Goal: Transaction & Acquisition: Purchase product/service

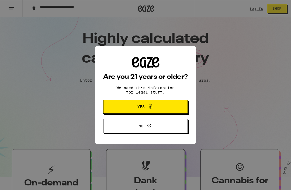
click at [175, 109] on button "Yes" at bounding box center [145, 107] width 85 height 14
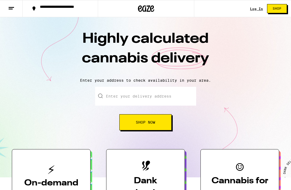
click at [167, 95] on input "Enter your delivery address" at bounding box center [145, 96] width 101 height 19
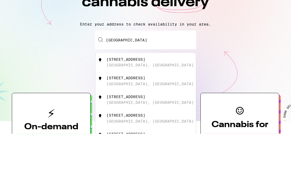
click at [111, 114] on div "[STREET_ADDRESS]" at bounding box center [125, 116] width 39 height 4
type input "[STREET_ADDRESS]"
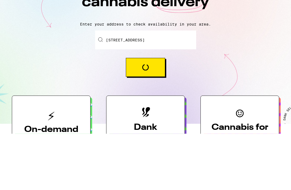
scroll to position [57, 0]
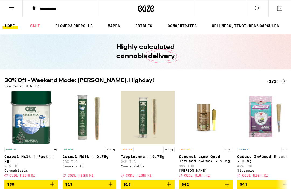
click at [80, 26] on link "FLOWER & PREROLLS" at bounding box center [74, 26] width 43 height 6
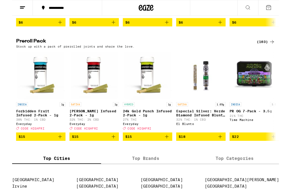
scroll to position [403, 0]
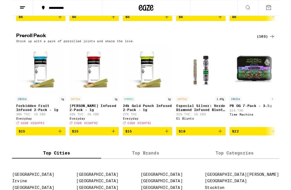
click at [282, 43] on icon at bounding box center [283, 40] width 6 height 6
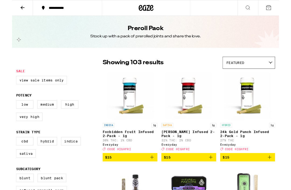
click at [14, 159] on label "CBD" at bounding box center [13, 154] width 19 height 9
click at [6, 151] on input "CBD" at bounding box center [5, 151] width 0 height 0
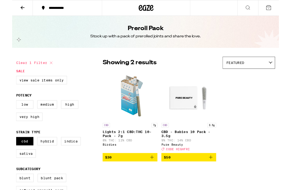
click at [13, 159] on label "CBD" at bounding box center [13, 154] width 19 height 9
click at [6, 151] on input "CBD" at bounding box center [5, 151] width 0 height 0
checkbox input "false"
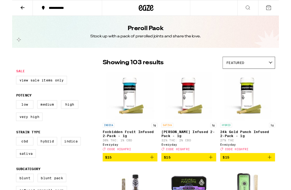
click at [37, 115] on label "Medium" at bounding box center [38, 114] width 22 height 9
click at [6, 111] on input "Medium" at bounding box center [5, 110] width 0 height 0
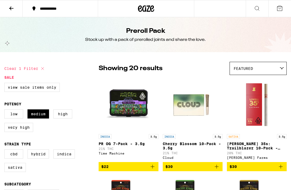
click at [39, 117] on label "Medium" at bounding box center [38, 114] width 22 height 9
click at [6, 111] on input "Medium" at bounding box center [5, 110] width 0 height 0
checkbox input "false"
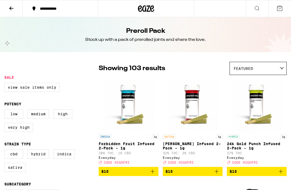
click at [11, 159] on label "CBD" at bounding box center [13, 154] width 19 height 9
click at [6, 151] on input "CBD" at bounding box center [5, 151] width 0 height 0
checkbox input "true"
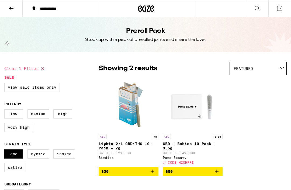
click at [40, 158] on label "Hybrid" at bounding box center [38, 154] width 22 height 9
click at [6, 151] on input "Hybrid" at bounding box center [5, 151] width 0 height 0
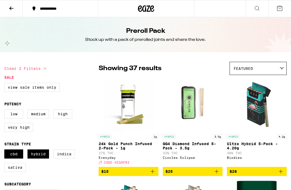
click at [37, 158] on label "Hybrid" at bounding box center [38, 154] width 22 height 9
click at [6, 151] on input "Hybrid" at bounding box center [5, 151] width 0 height 0
checkbox input "false"
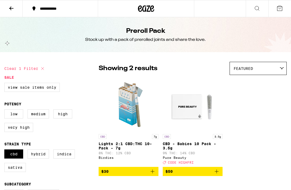
click at [116, 148] on p "Lights 2:1 CBD:THC 10-Pack - 7g" at bounding box center [129, 146] width 60 height 9
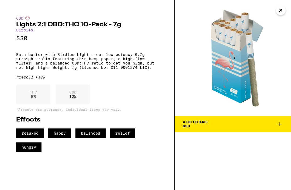
click at [281, 126] on icon at bounding box center [279, 124] width 6 height 6
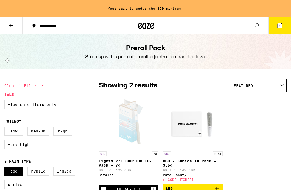
click at [280, 27] on span "1" at bounding box center [280, 26] width 2 height 3
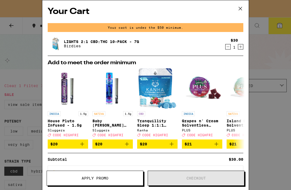
click at [241, 47] on icon "Increment" at bounding box center [240, 47] width 5 height 6
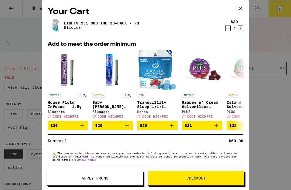
click at [242, 31] on icon "Increment" at bounding box center [240, 28] width 5 height 6
click at [198, 175] on button "Checkout" at bounding box center [196, 178] width 97 height 15
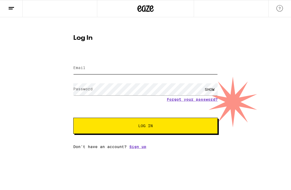
click at [99, 74] on input "Email" at bounding box center [145, 68] width 144 height 12
type input "[EMAIL_ADDRESS][DOMAIN_NAME]"
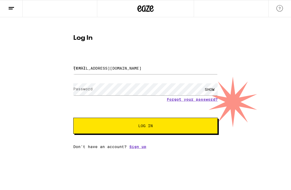
click at [145, 127] on button "Log In" at bounding box center [145, 126] width 144 height 16
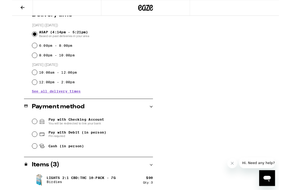
scroll to position [144, 0]
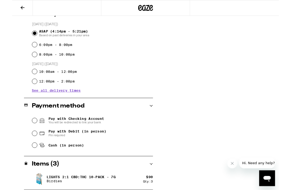
click at [25, 146] on input "Pay with Debit (in person) Pin required" at bounding box center [24, 145] width 5 height 5
radio input "true"
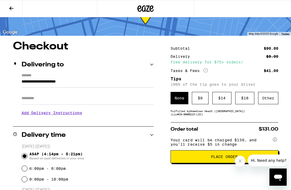
scroll to position [19, 0]
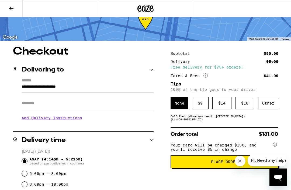
click at [245, 107] on div "$ 18" at bounding box center [244, 103] width 19 height 12
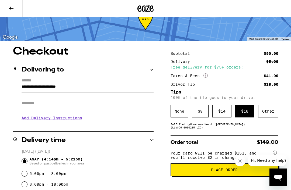
click at [225, 172] on span "Place Order" at bounding box center [224, 170] width 27 height 4
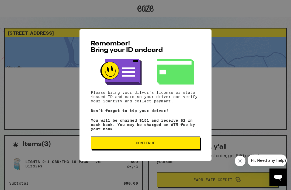
click at [163, 144] on span "Continue" at bounding box center [145, 143] width 100 height 4
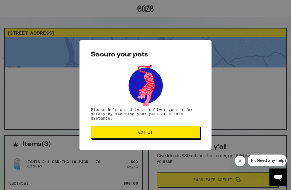
click at [178, 134] on span "Got it" at bounding box center [145, 133] width 100 height 4
